Goal: Transaction & Acquisition: Purchase product/service

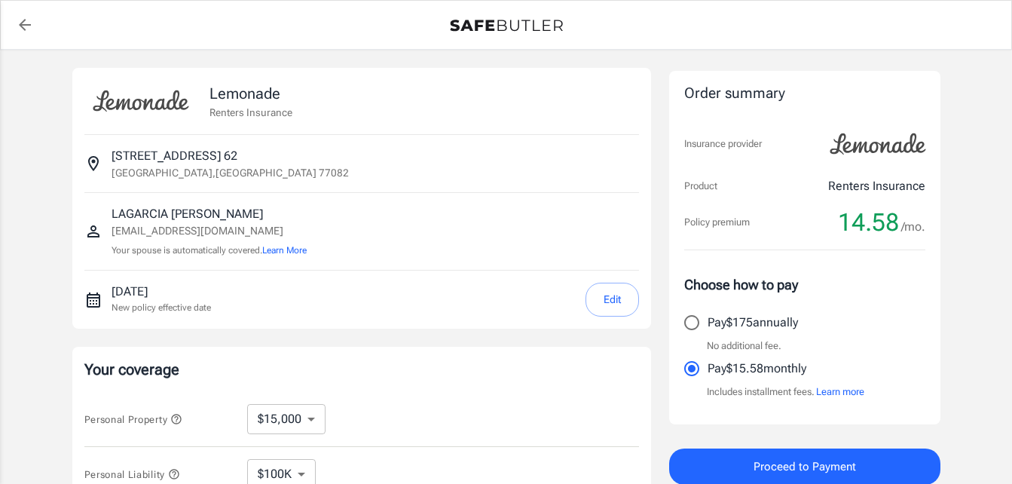
select select "15000"
select select "500"
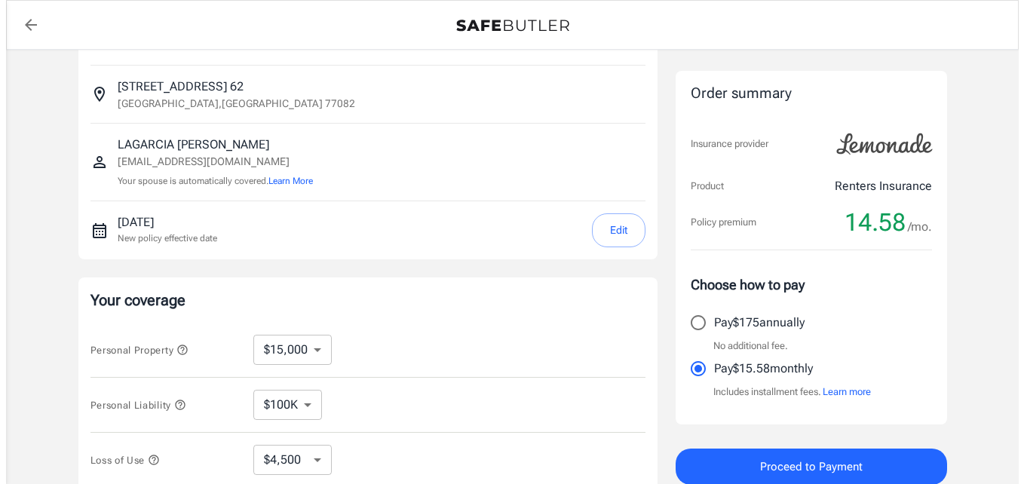
scroll to position [71, 0]
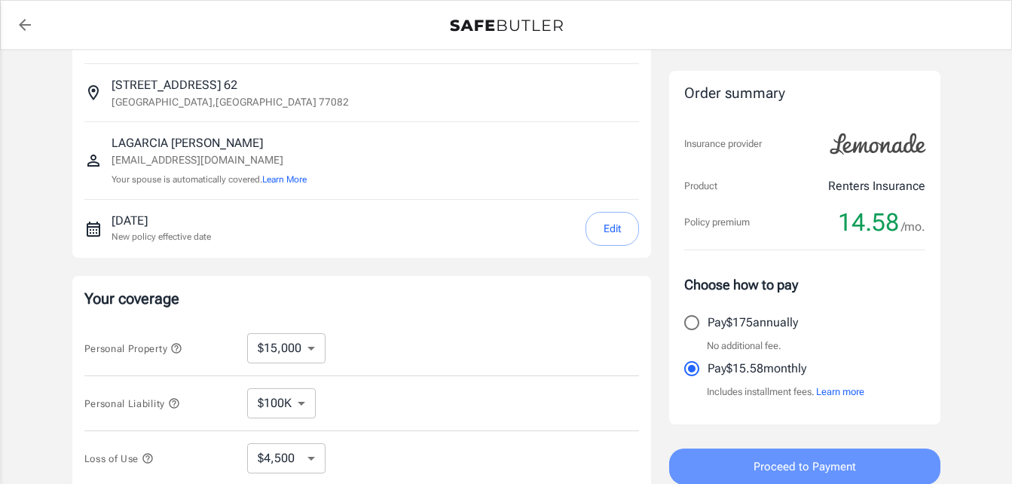
click at [825, 463] on span "Proceed to Payment" at bounding box center [805, 467] width 103 height 20
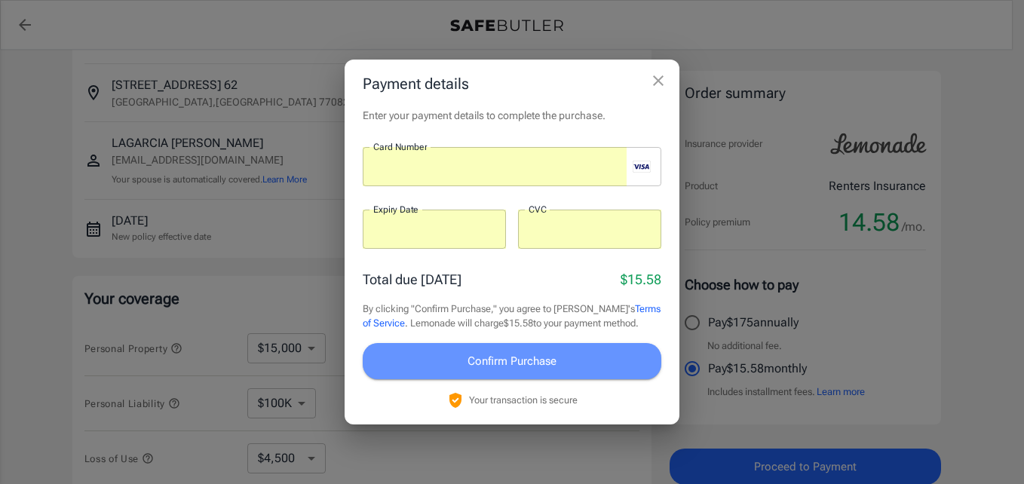
click at [525, 359] on span "Confirm Purchase" at bounding box center [511, 361] width 89 height 20
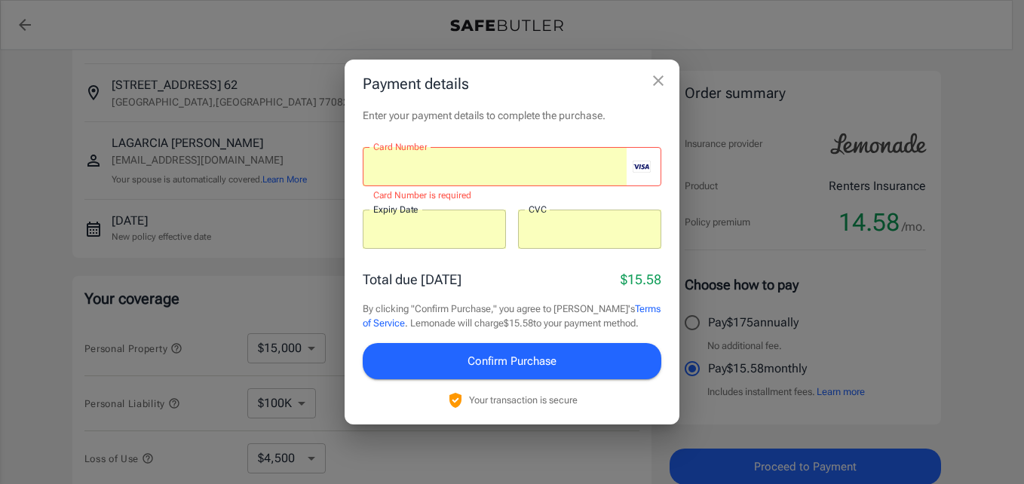
click at [497, 156] on div at bounding box center [495, 166] width 264 height 39
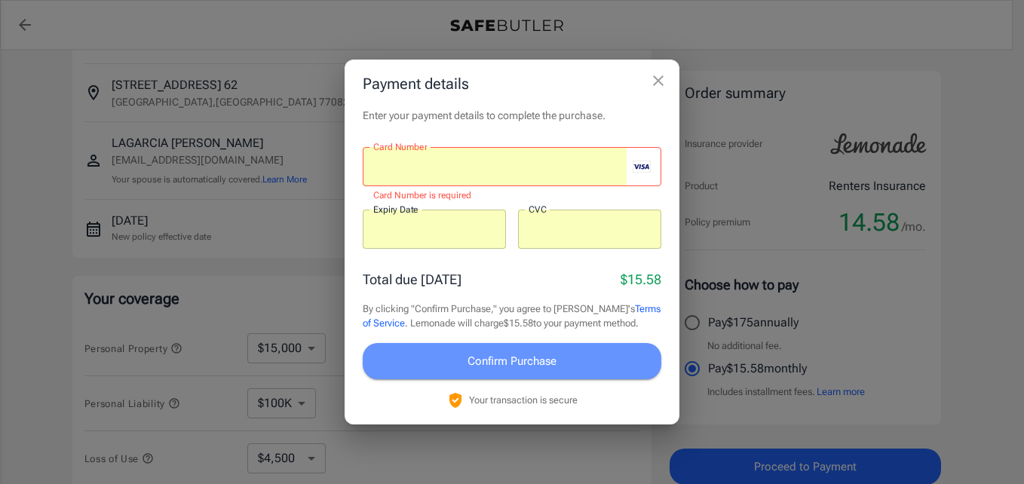
click at [497, 353] on span "Confirm Purchase" at bounding box center [511, 361] width 89 height 20
click at [510, 357] on span "Confirm Purchase" at bounding box center [511, 361] width 89 height 20
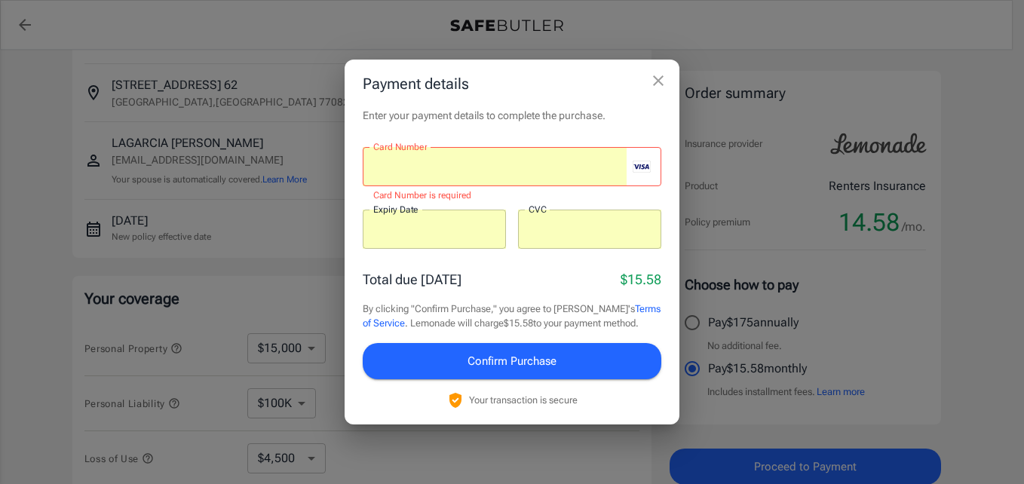
click at [493, 297] on div "Total due [DATE] $15.58 By clicking "Confirm Purchase," you agree to [PERSON_NA…" at bounding box center [512, 339] width 298 height 140
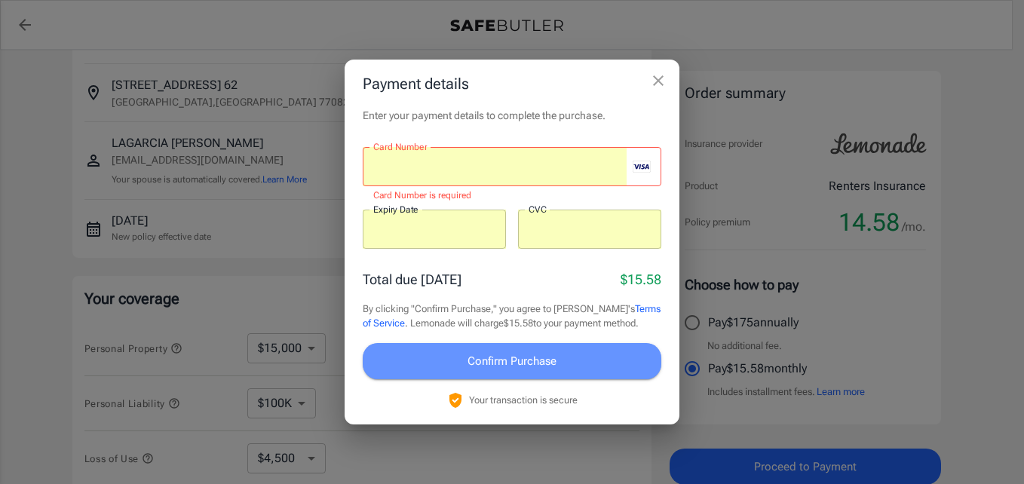
click at [498, 357] on span "Confirm Purchase" at bounding box center [511, 361] width 89 height 20
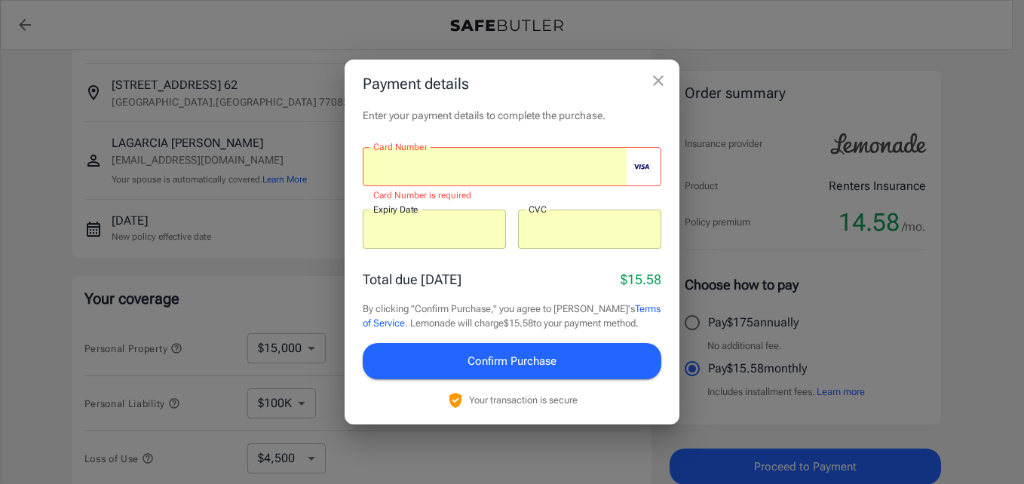
click at [516, 175] on div at bounding box center [495, 166] width 264 height 39
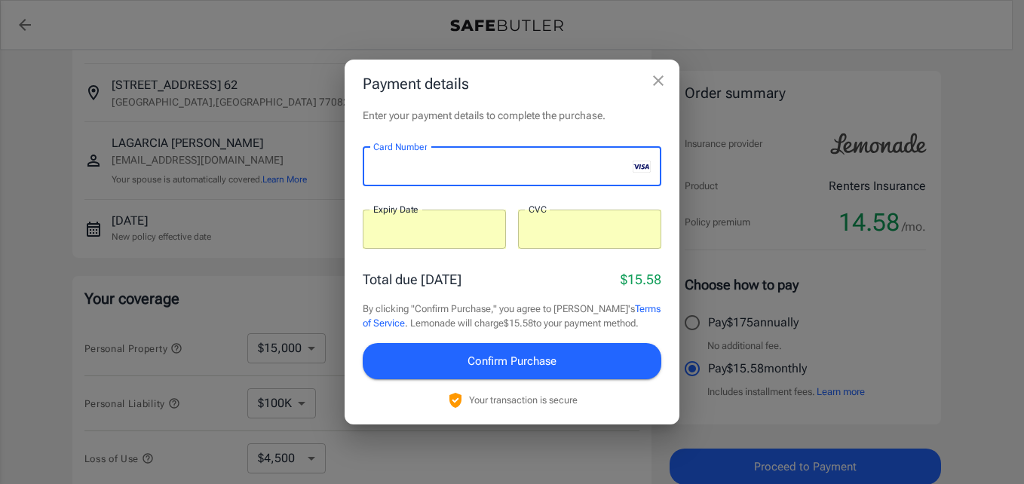
click at [396, 251] on p "​" at bounding box center [434, 258] width 122 height 15
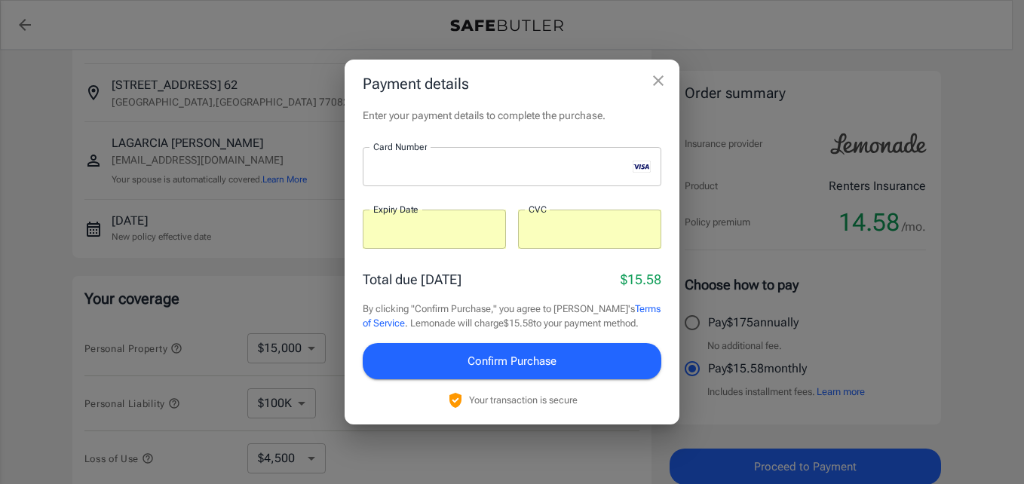
click at [396, 251] on p "​" at bounding box center [434, 258] width 122 height 15
drag, startPoint x: 396, startPoint y: 250, endPoint x: 464, endPoint y: 240, distance: 67.8
click at [464, 240] on div at bounding box center [434, 229] width 143 height 39
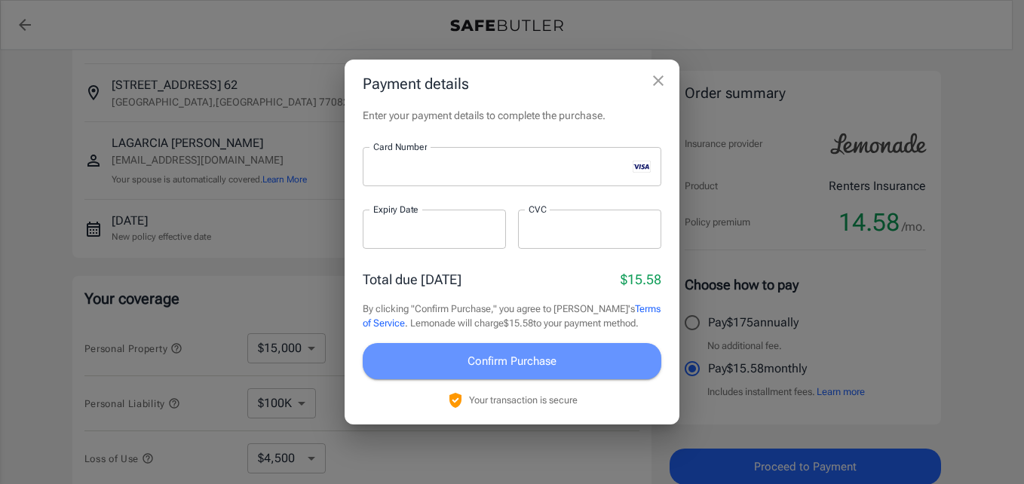
click at [432, 363] on button "Confirm Purchase" at bounding box center [512, 361] width 298 height 36
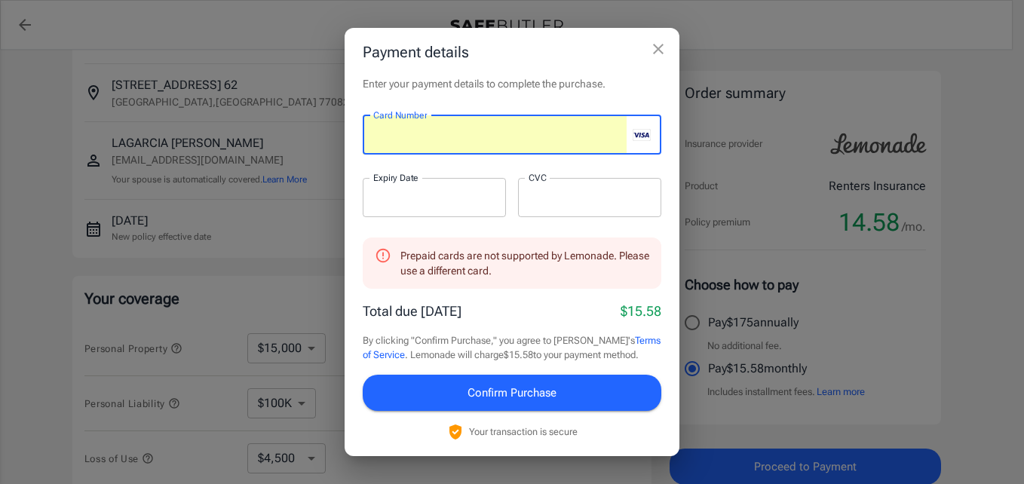
click at [471, 210] on div at bounding box center [434, 197] width 143 height 39
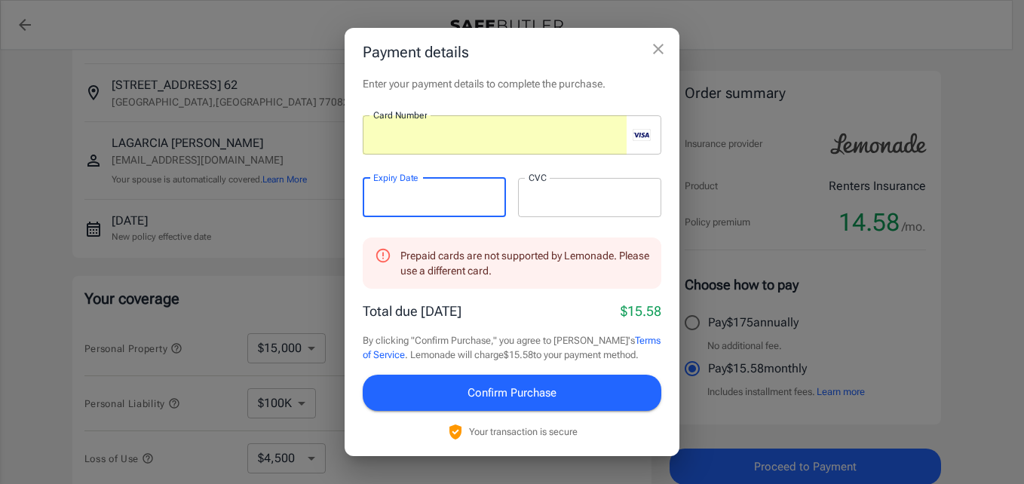
click at [489, 143] on div at bounding box center [495, 134] width 264 height 39
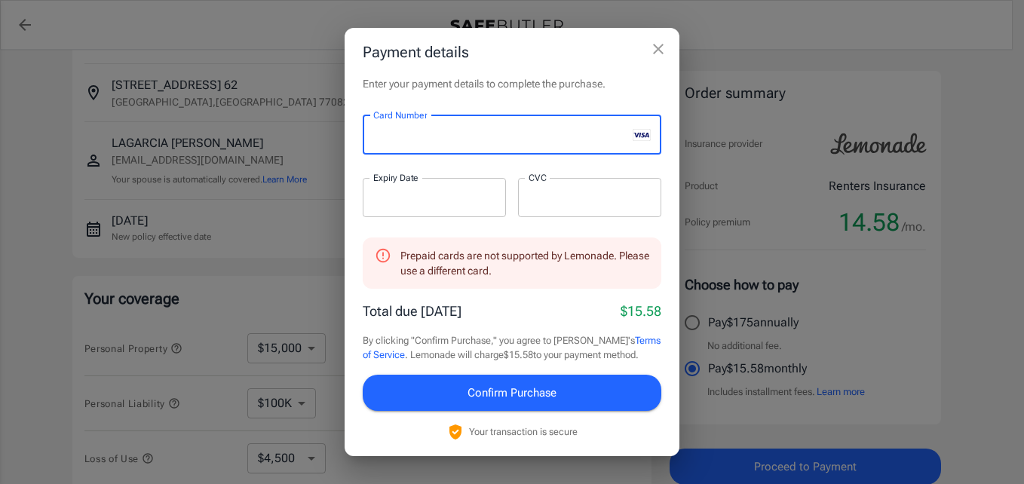
click at [661, 173] on div "Enter your payment details to complete the purchase. Card Number Card Number ​ …" at bounding box center [511, 266] width 335 height 380
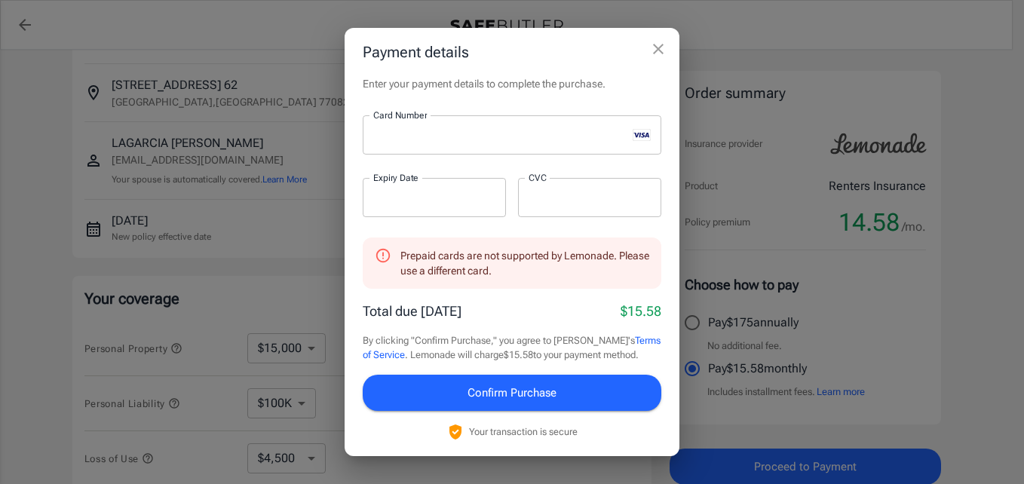
click at [491, 204] on iframe at bounding box center [434, 197] width 122 height 14
click at [523, 291] on div "Prepaid cards are not supported by Lemonade. Please use a different card. Total…" at bounding box center [512, 339] width 298 height 204
click at [542, 384] on span "Confirm Purchase" at bounding box center [511, 393] width 89 height 20
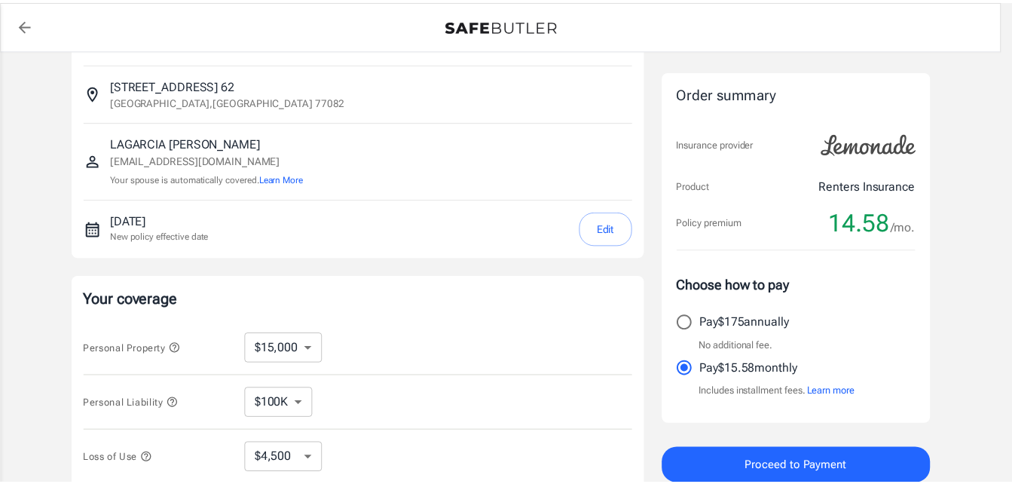
scroll to position [72, 0]
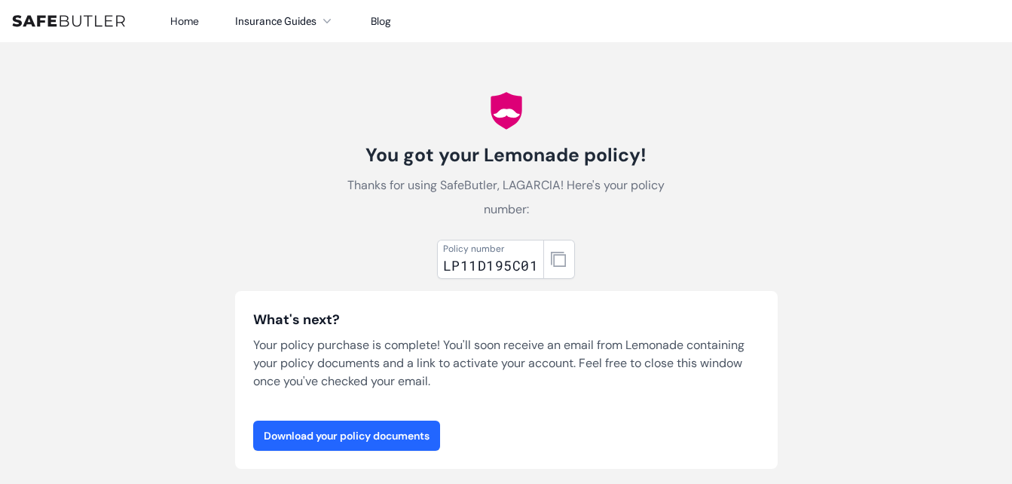
click at [385, 433] on link "Download your policy documents" at bounding box center [346, 436] width 187 height 30
